Goal: Find specific page/section: Find specific page/section

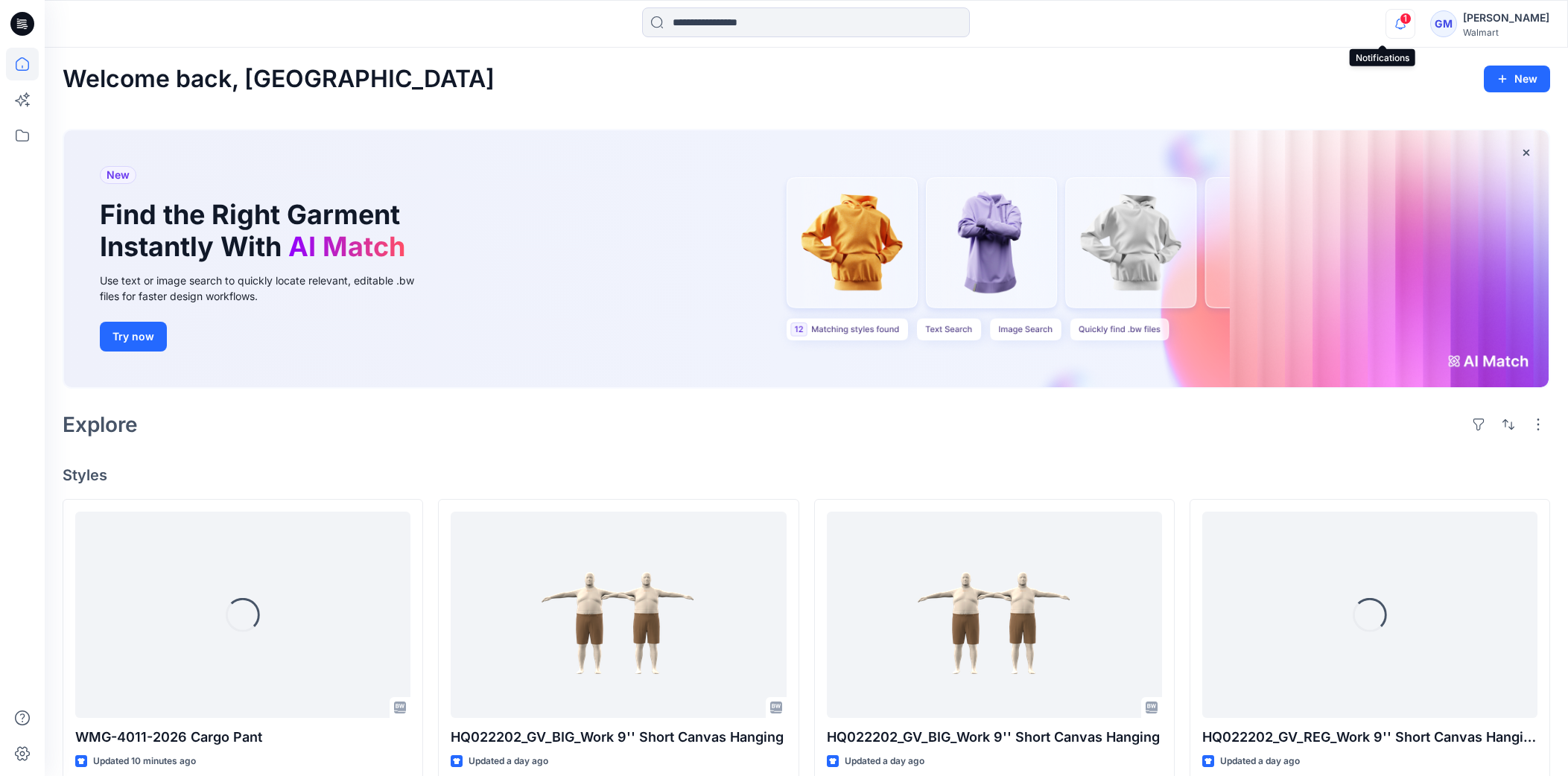
click at [1386, 24] on icon "button" at bounding box center [1400, 23] width 28 height 30
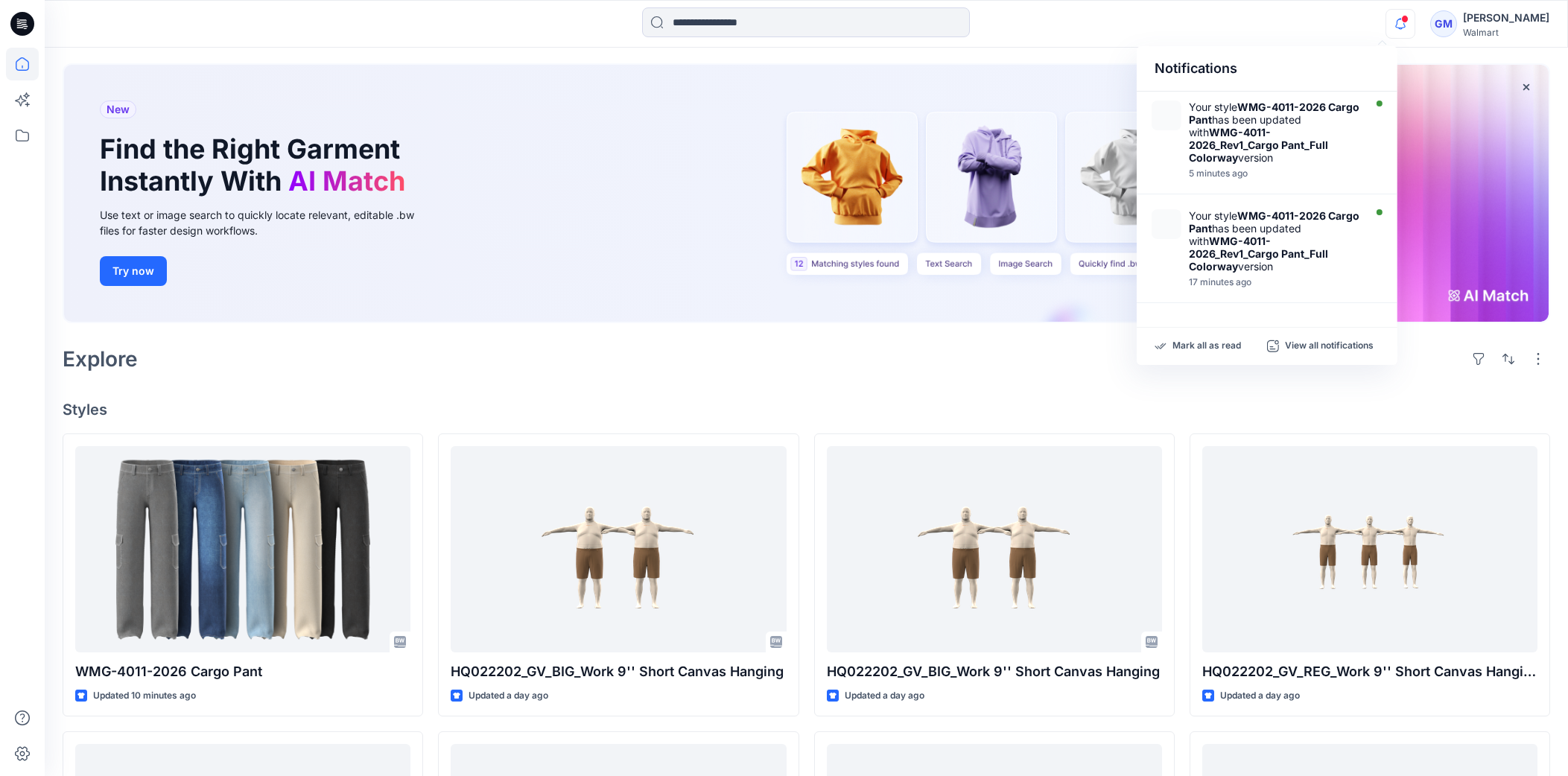
scroll to position [92, 0]
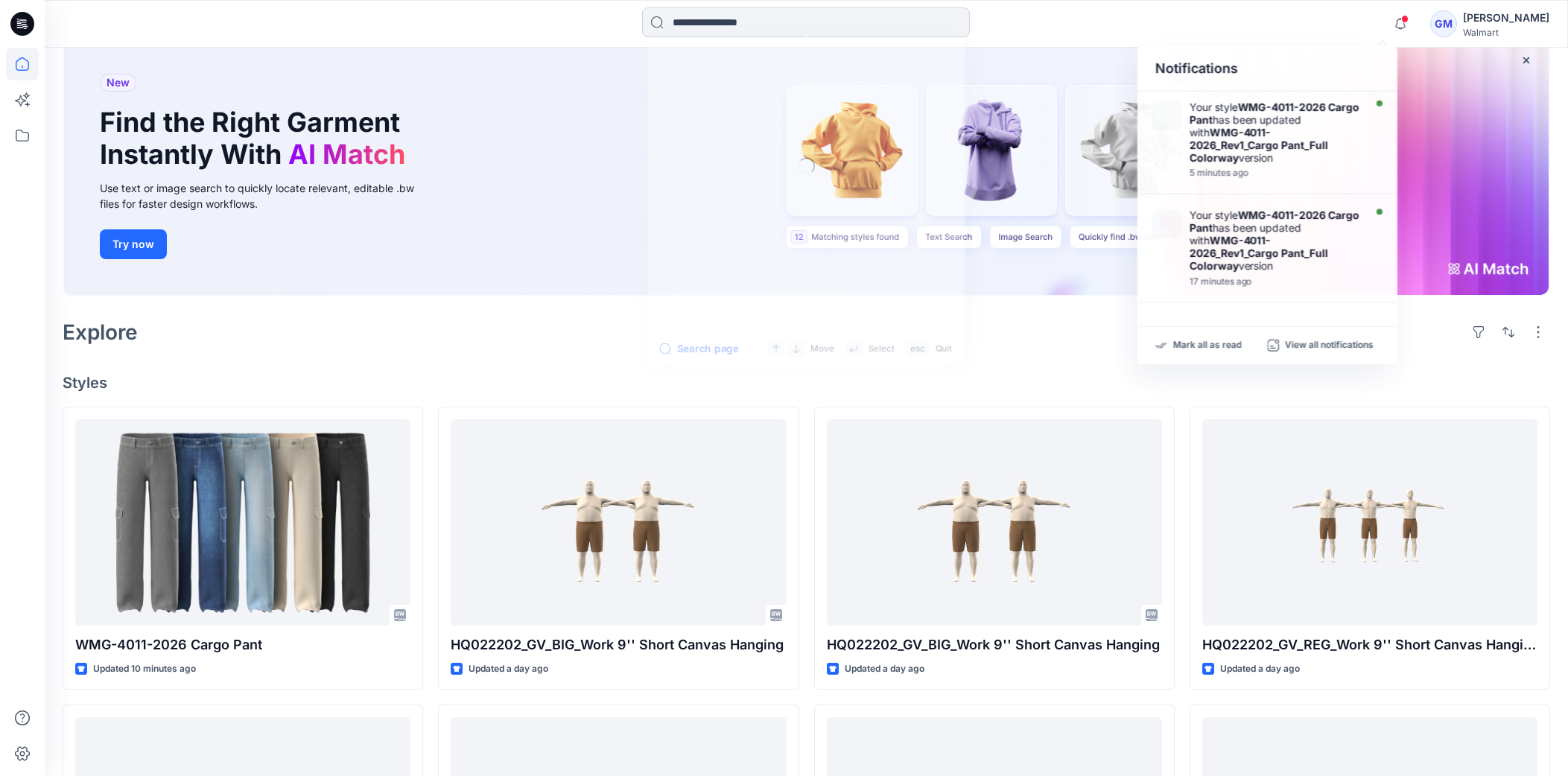
click at [720, 23] on input at bounding box center [805, 23] width 327 height 30
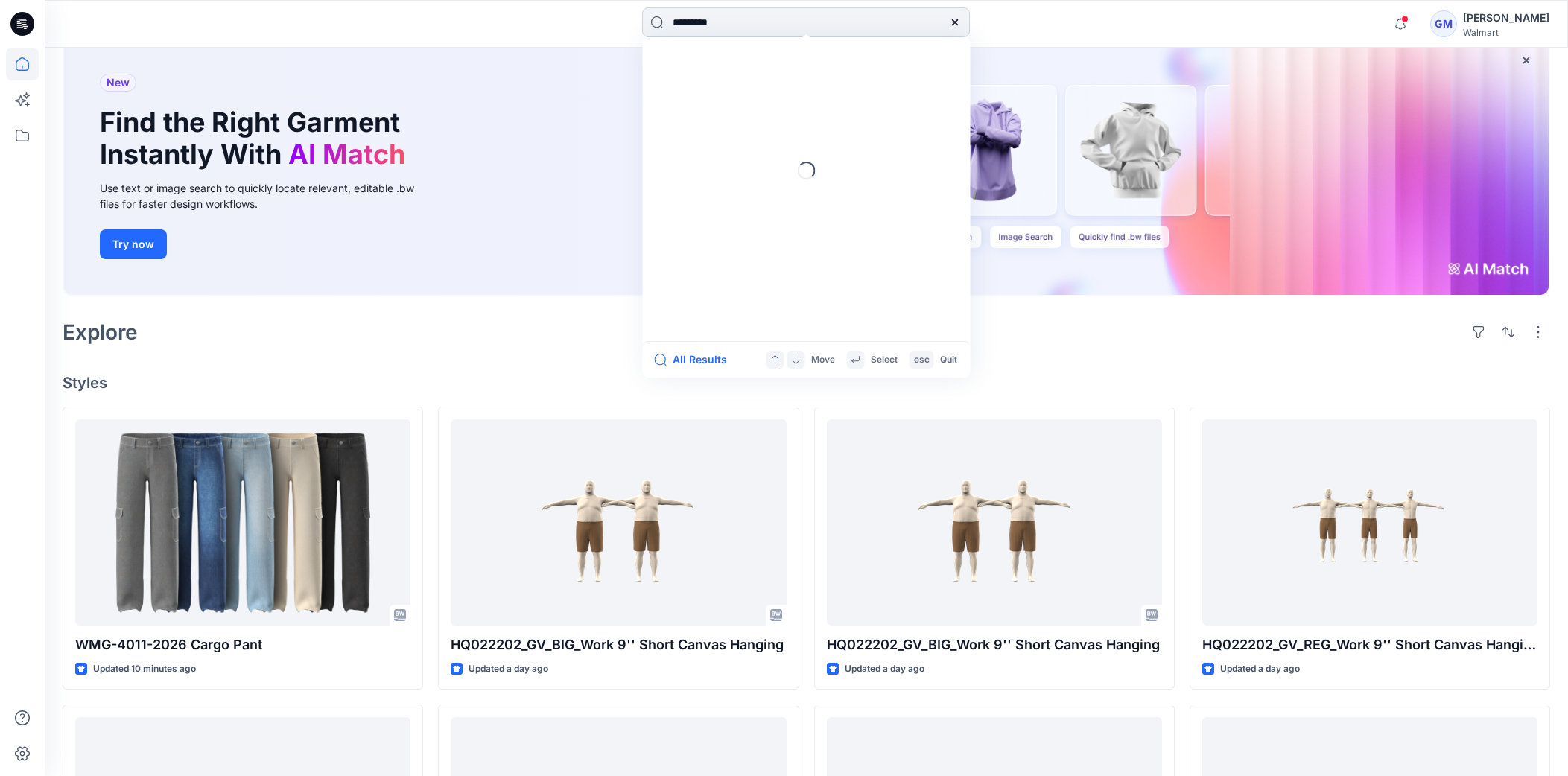
type input "**********"
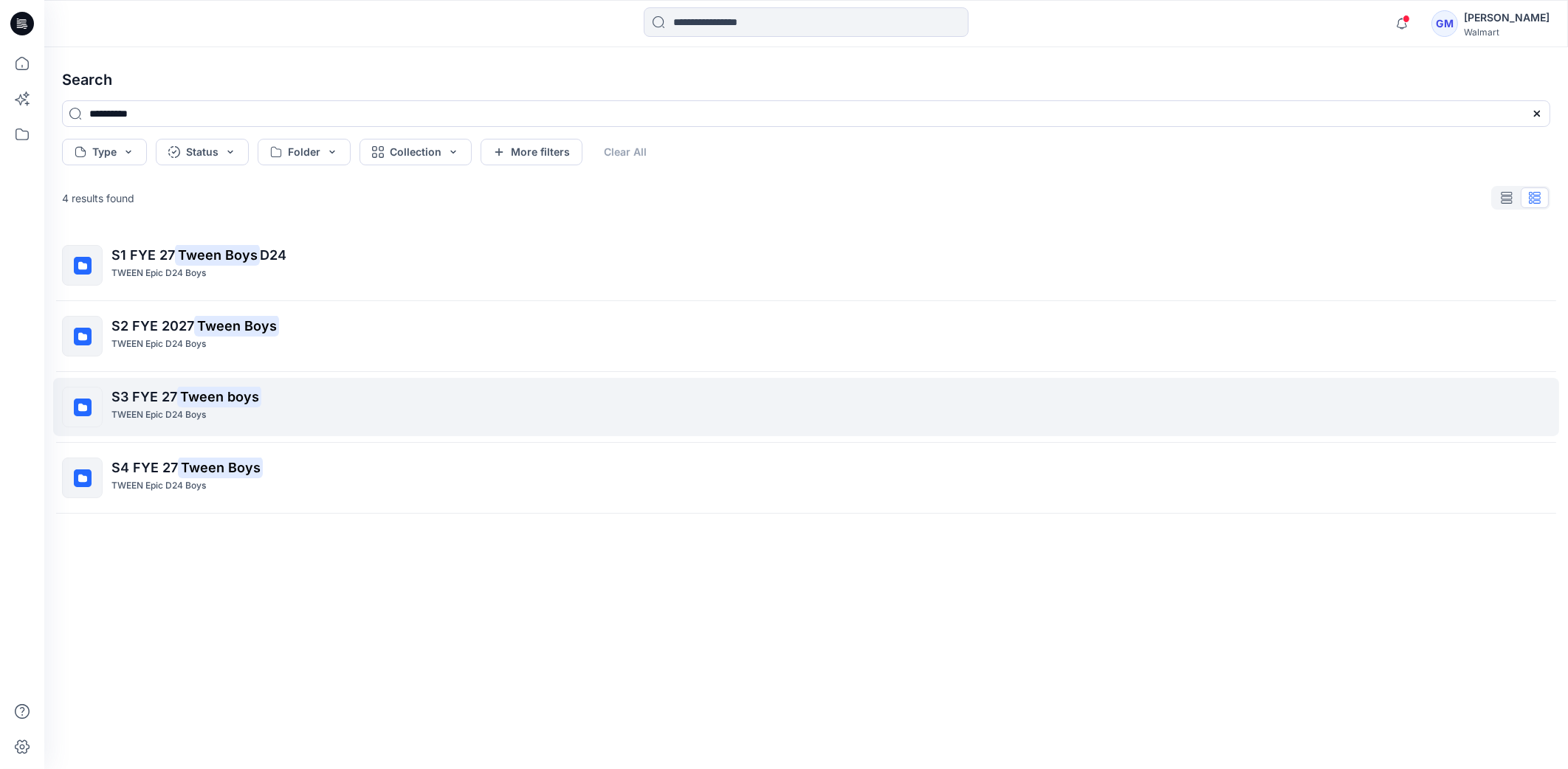
click at [264, 426] on div "S3 FYE 27 Tween boys TWEEN Epic D24 Boys" at bounding box center [830, 407] width 1438 height 40
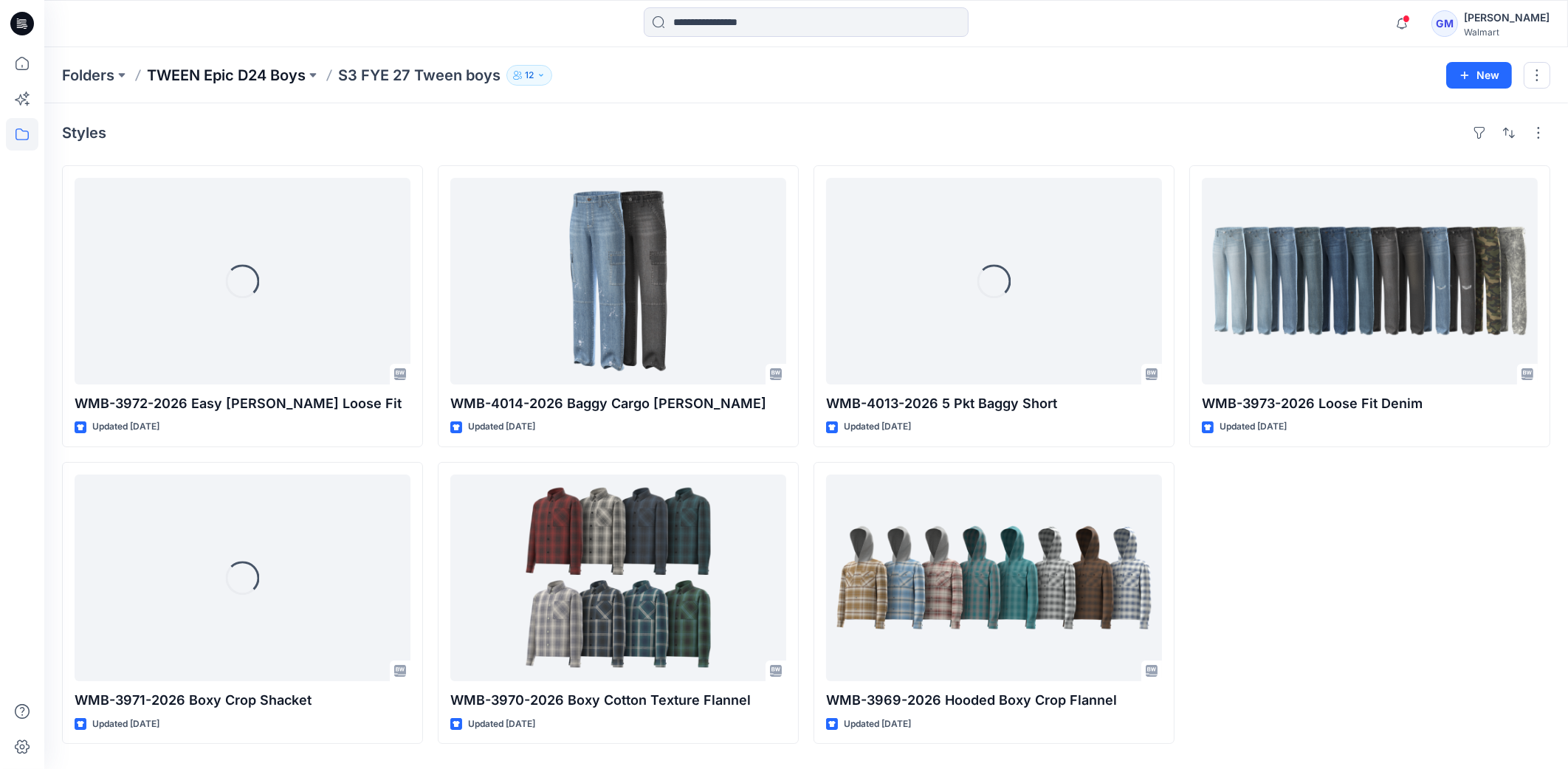
click at [278, 77] on p "TWEEN Epic D24 Boys" at bounding box center [226, 75] width 159 height 21
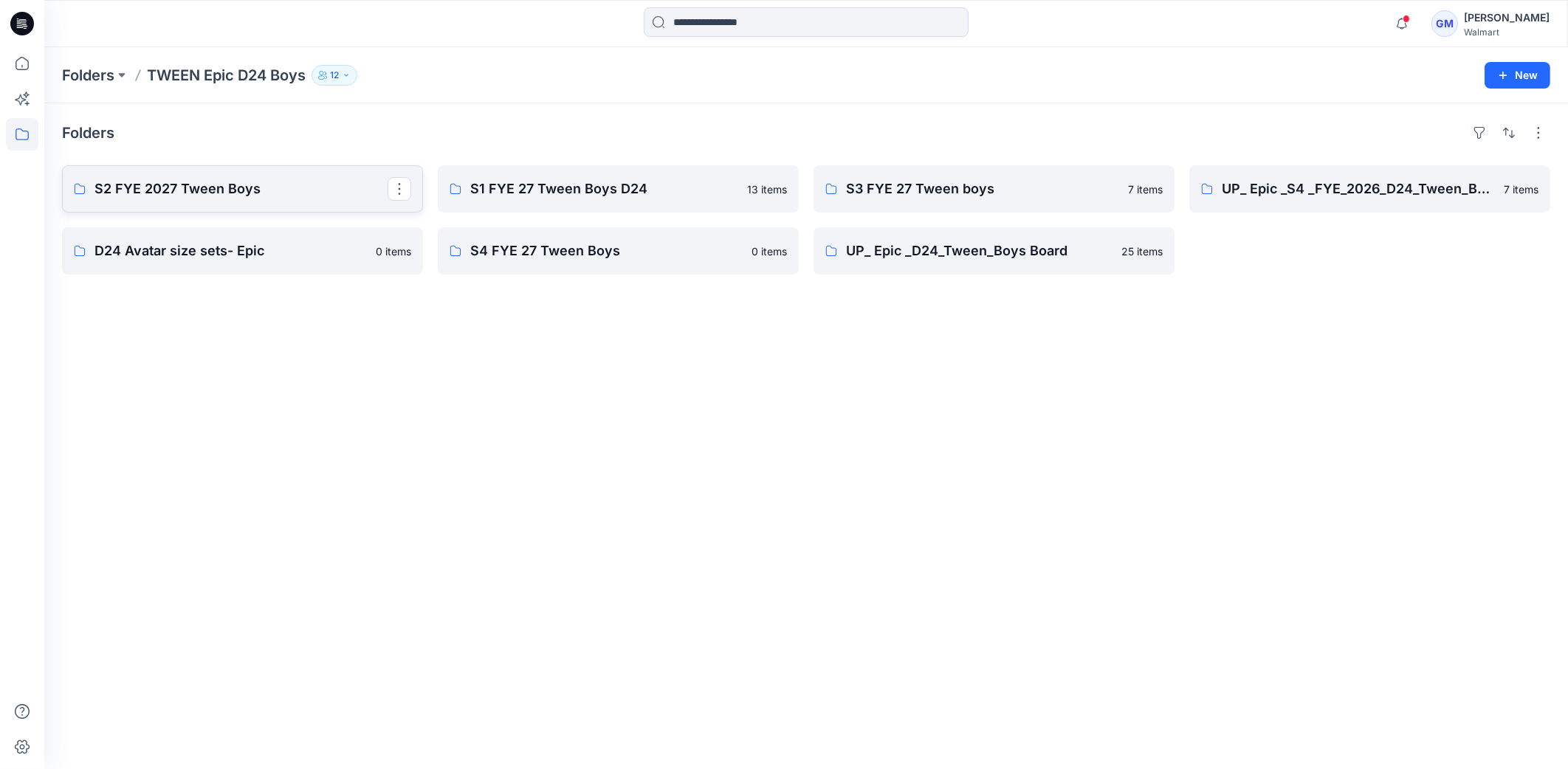
click at [242, 197] on p "S2 FYE 2027 Tween Boys" at bounding box center [241, 189] width 293 height 21
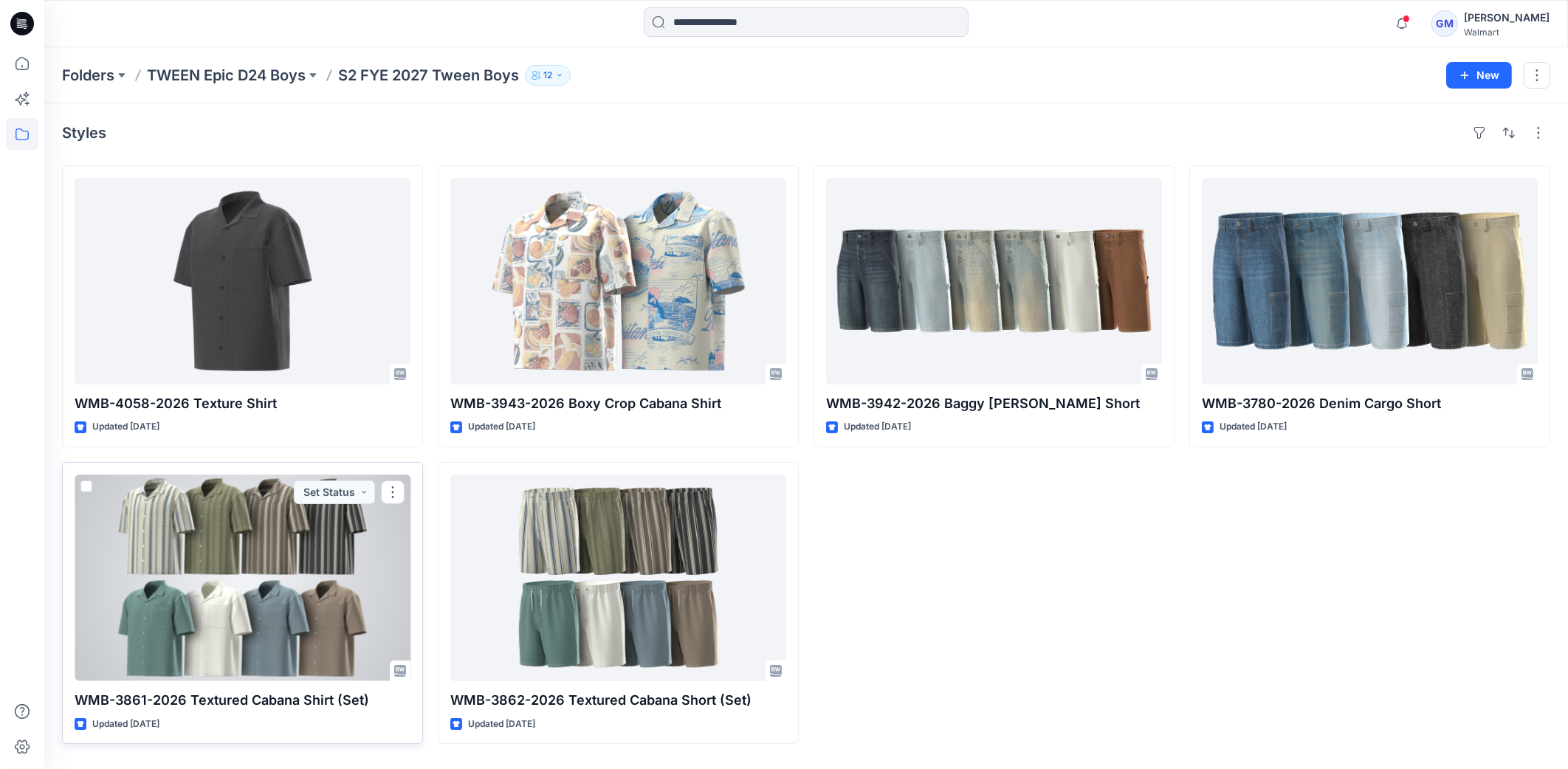
click at [280, 580] on div at bounding box center [242, 578] width 336 height 207
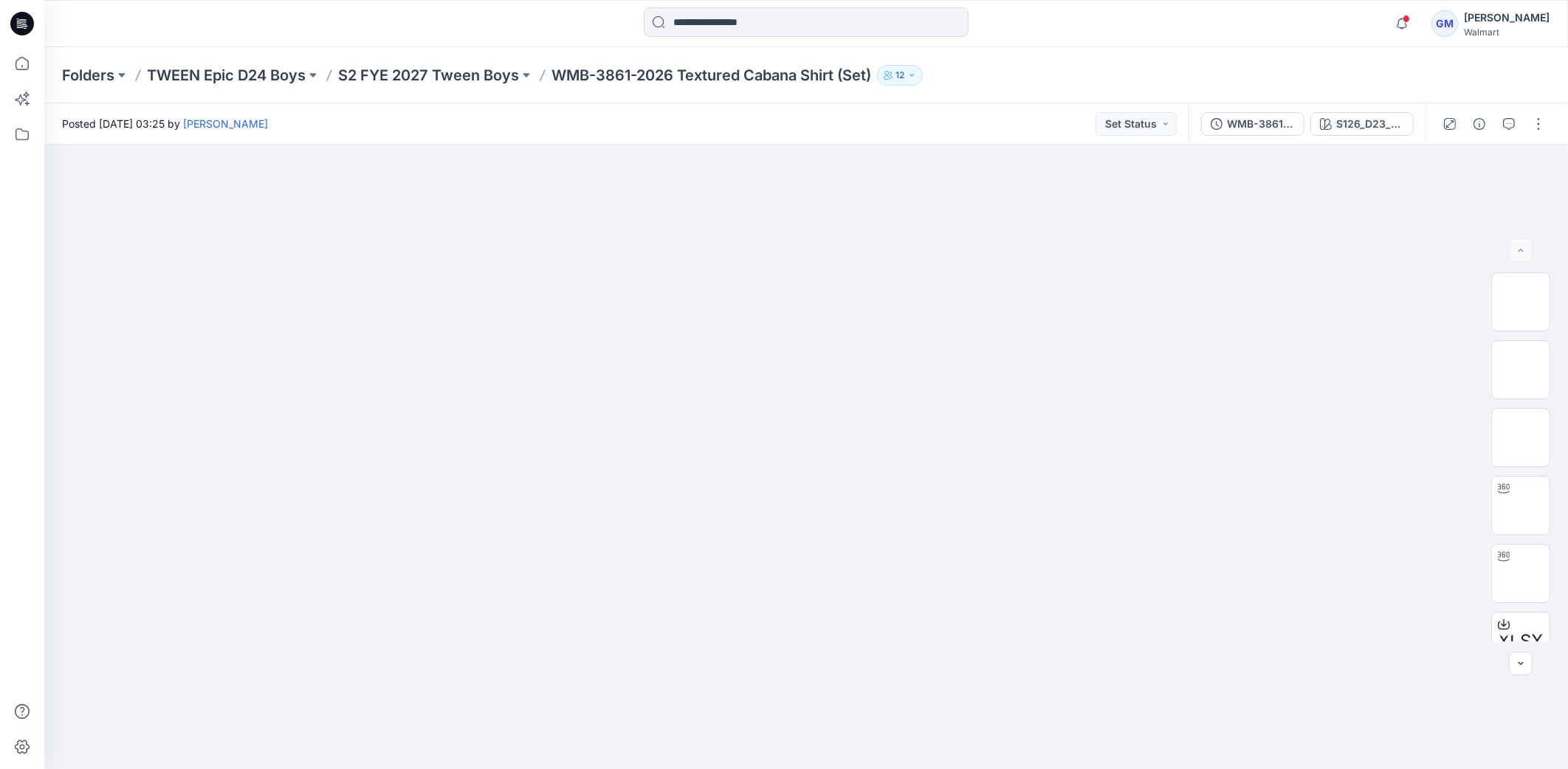
click at [473, 63] on div "Folders TWEEN Epic D24 Boys S2 FYE 2027 Tween Boys WMB-3861-2026 Textured Caban…" at bounding box center [806, 75] width 1524 height 56
click at [473, 70] on p "S2 FYE 2027 Tween Boys" at bounding box center [429, 75] width 181 height 21
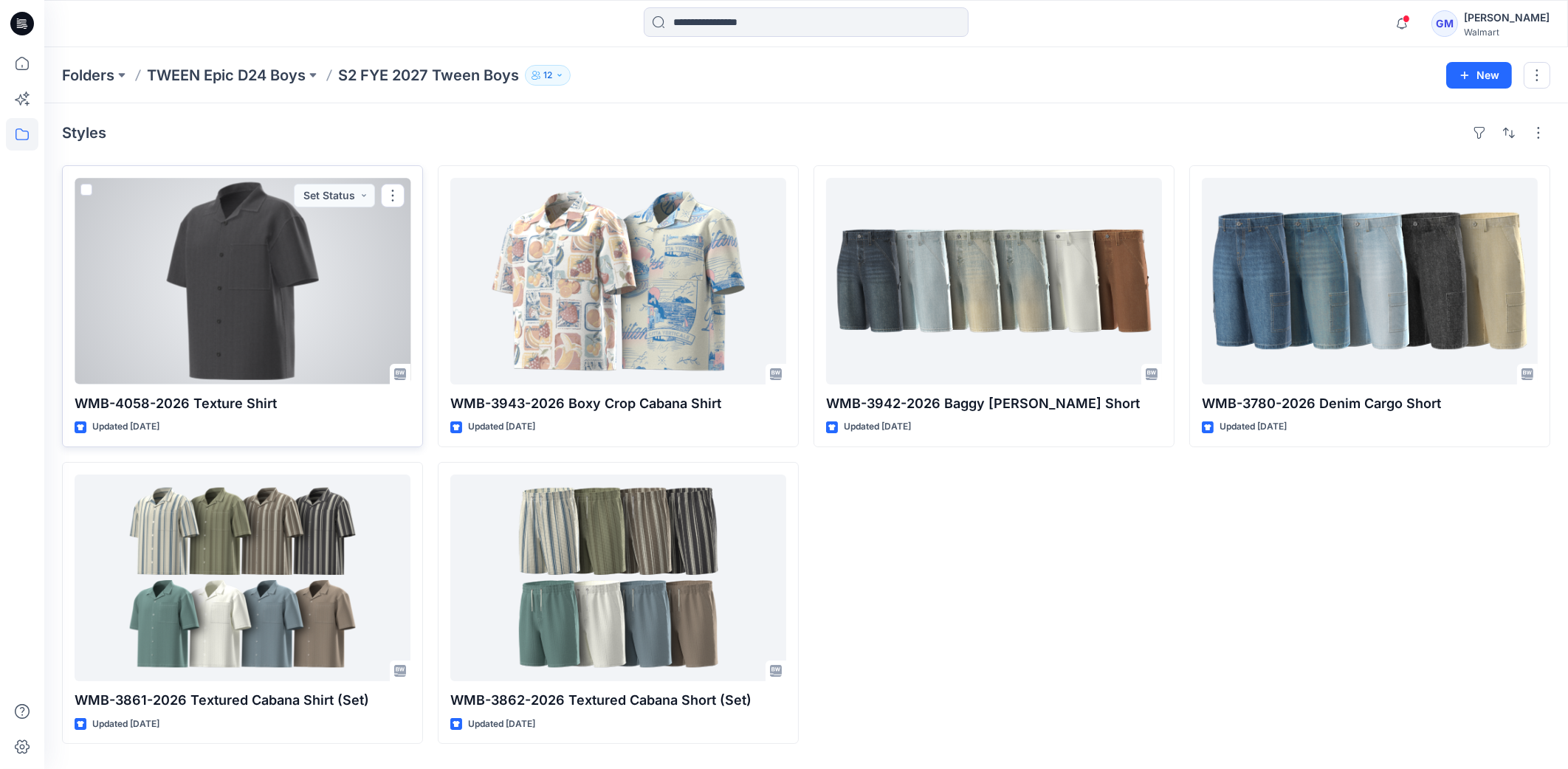
click at [286, 268] on div at bounding box center [242, 281] width 336 height 207
